Goal: Task Accomplishment & Management: Use online tool/utility

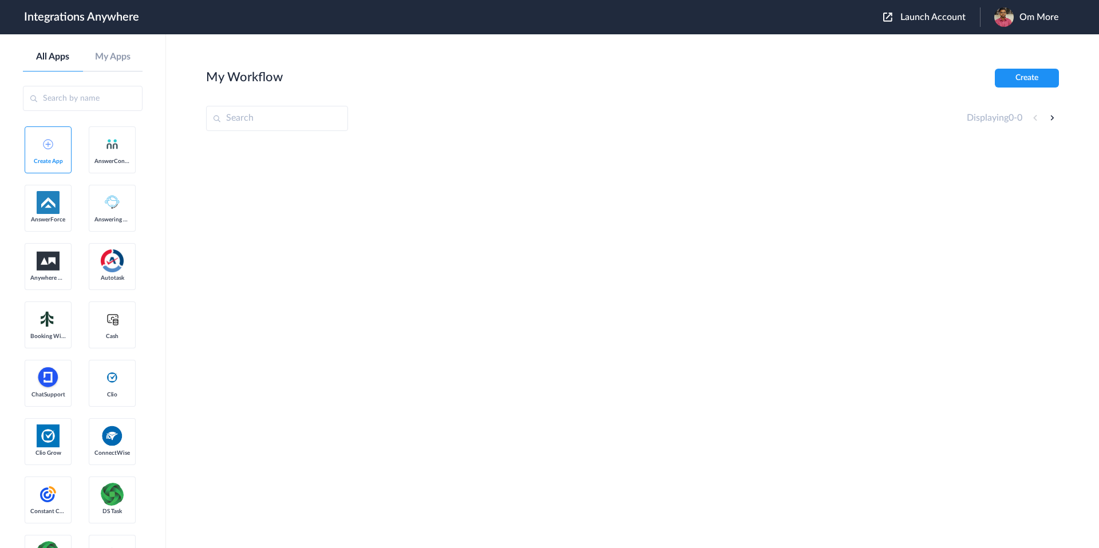
click at [240, 113] on input "text" at bounding box center [277, 118] width 142 height 25
paste input "8773511202"
type input "8773511202"
click at [78, 106] on input "text" at bounding box center [83, 98] width 120 height 25
click at [105, 58] on link "My Apps" at bounding box center [113, 57] width 60 height 11
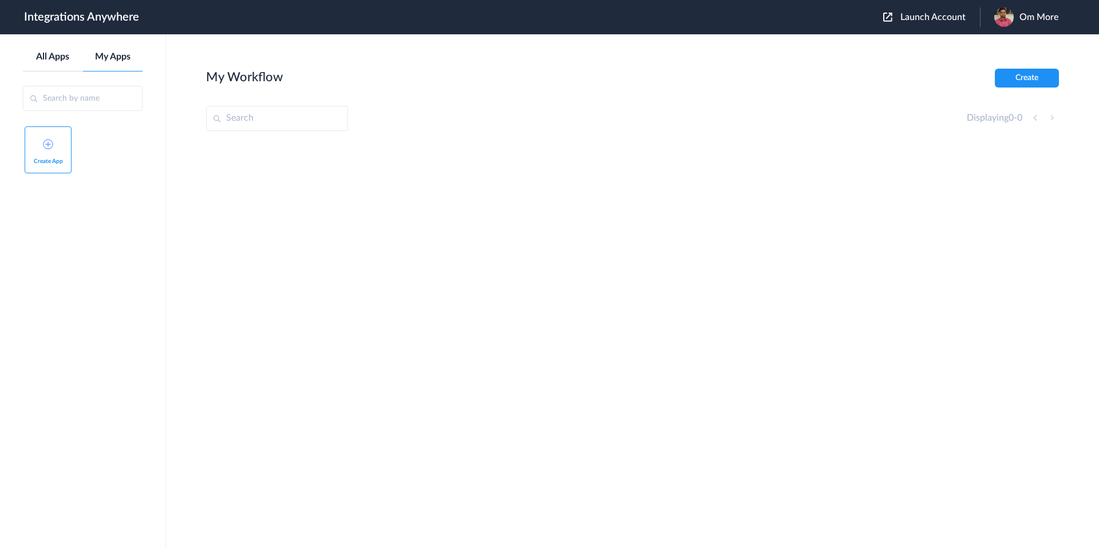
click at [58, 60] on link "All Apps" at bounding box center [53, 57] width 60 height 11
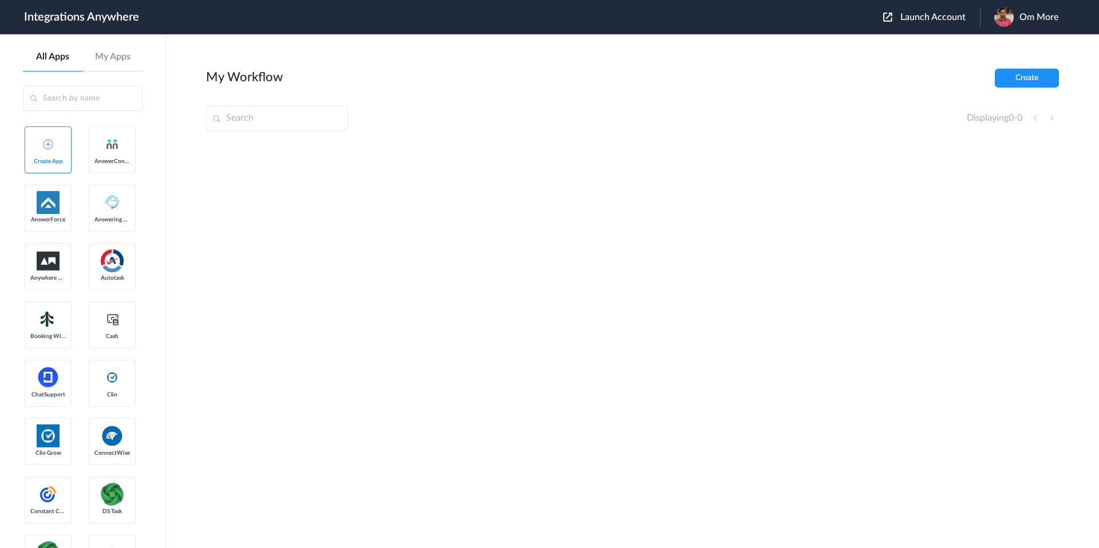
click at [263, 124] on input "text" at bounding box center [277, 118] width 142 height 25
paste input "DEF Real Estate"
type input "DEF Real Estate"
click at [925, 18] on span "Launch Account" at bounding box center [932, 17] width 65 height 9
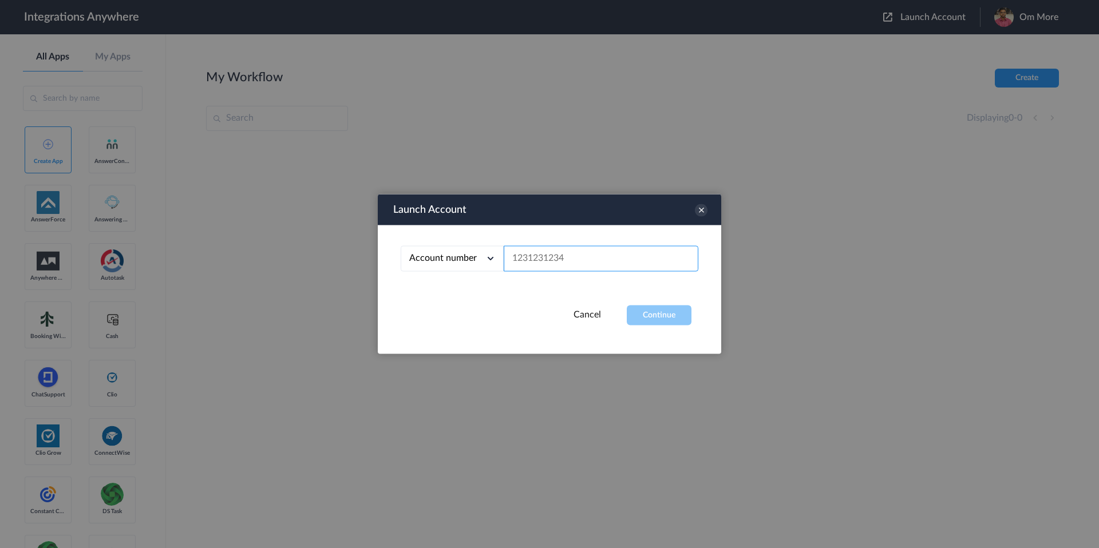
click at [565, 262] on input "text" at bounding box center [601, 259] width 195 height 26
paste input "8773511202"
type input "8773511202"
click at [646, 319] on button "Continue" at bounding box center [659, 316] width 65 height 20
